Goal: Navigation & Orientation: Understand site structure

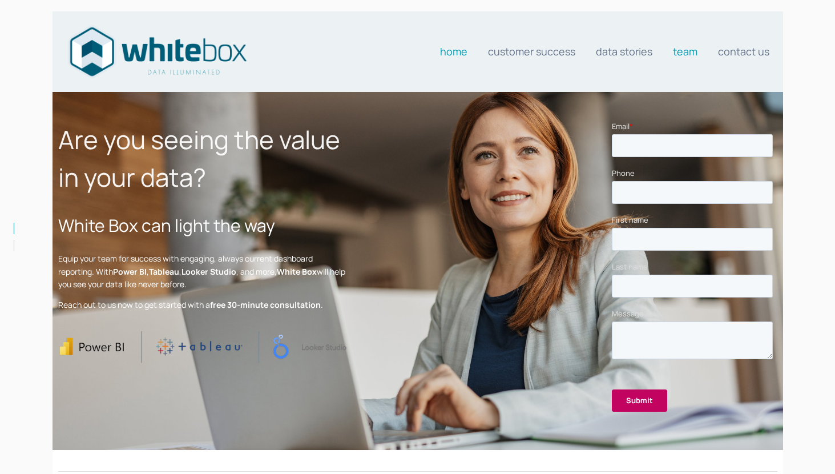
click at [690, 49] on link "Team" at bounding box center [685, 51] width 25 height 23
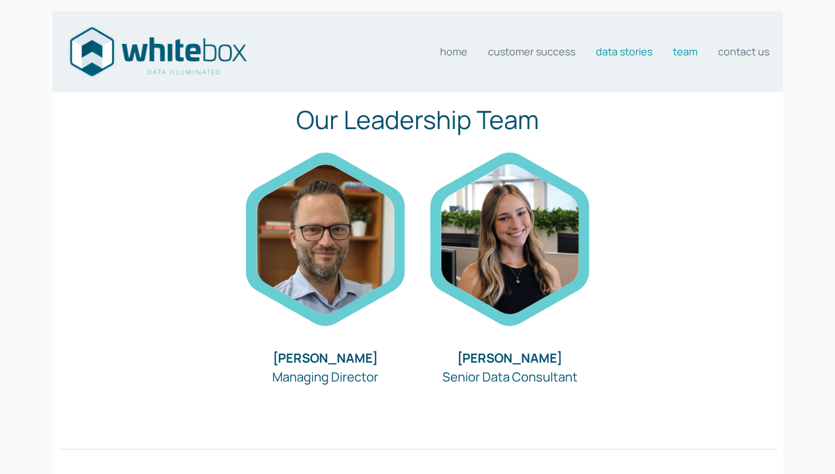
click at [635, 57] on link "Data stories" at bounding box center [624, 51] width 57 height 23
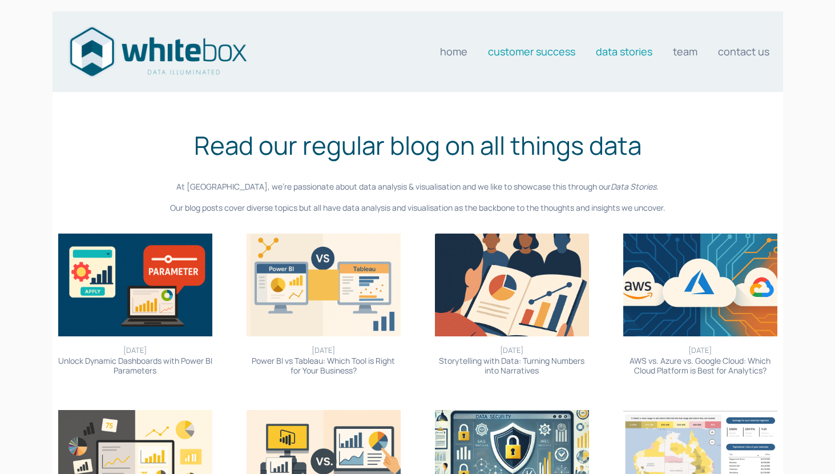
click at [550, 54] on link "Customer Success" at bounding box center [531, 51] width 87 height 23
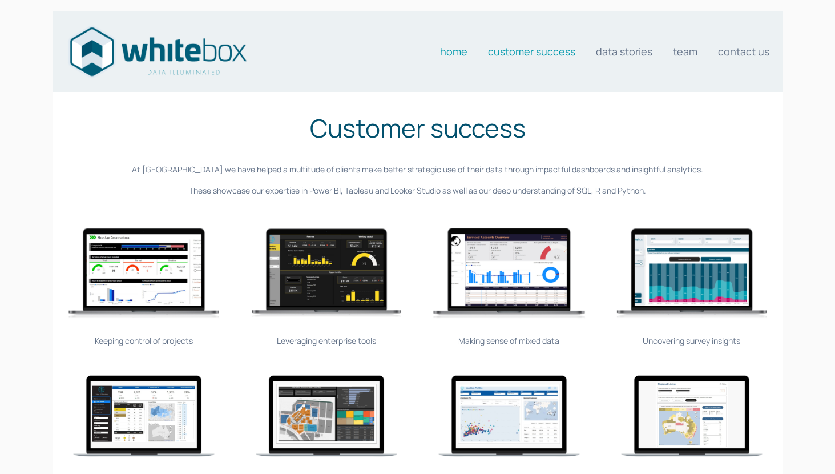
click at [456, 53] on link "Home" at bounding box center [453, 51] width 27 height 23
